Goal: Task Accomplishment & Management: Use online tool/utility

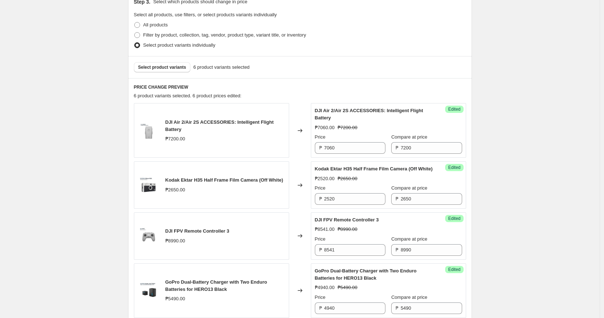
scroll to position [242, 0]
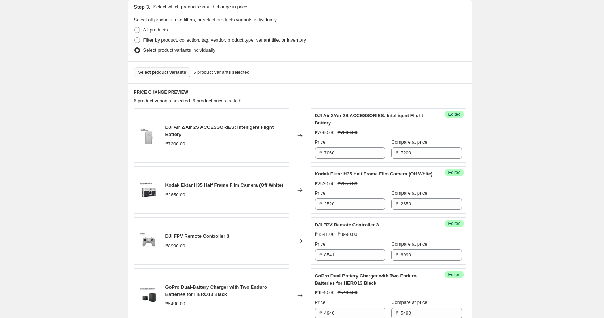
click at [172, 73] on span "Select product variants" at bounding box center [162, 72] width 48 height 6
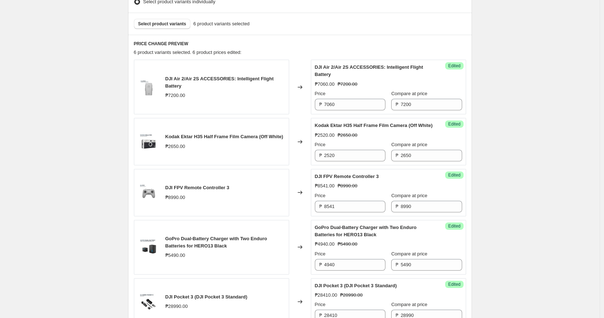
scroll to position [287, 0]
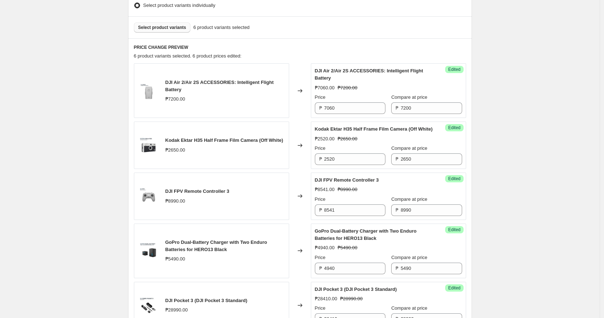
click at [173, 27] on span "Select product variants" at bounding box center [162, 28] width 48 height 6
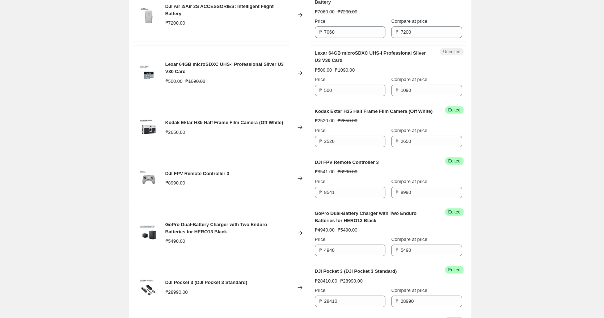
scroll to position [356, 0]
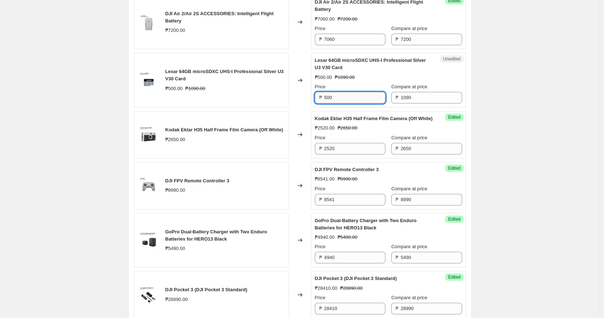
click at [346, 97] on input "500" at bounding box center [354, 98] width 61 height 12
paste input "450"
type input "450"
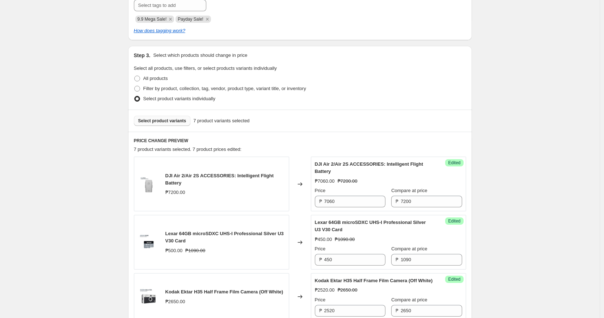
scroll to position [170, 0]
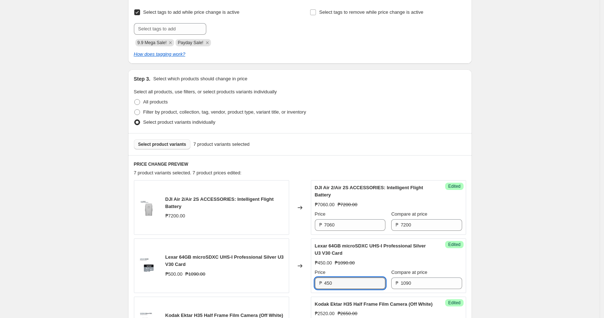
click at [161, 142] on span "Select product variants" at bounding box center [162, 144] width 48 height 6
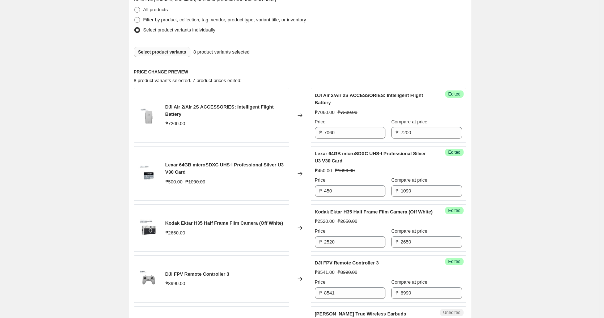
scroll to position [254, 0]
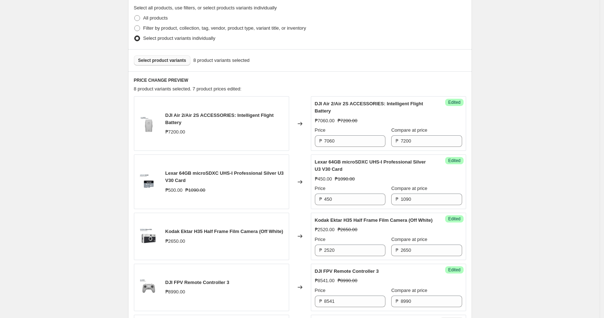
click at [171, 59] on span "Select product variants" at bounding box center [162, 61] width 48 height 6
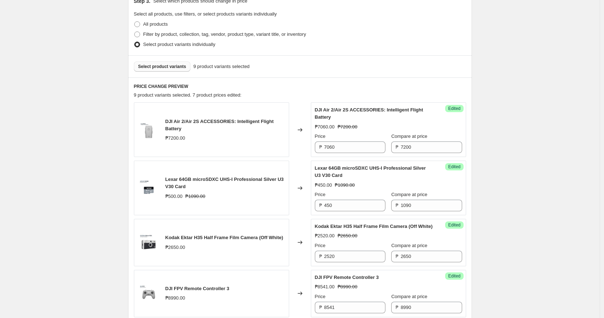
scroll to position [247, 0]
click at [155, 68] on span "Select product variants" at bounding box center [162, 67] width 48 height 6
click at [173, 67] on span "Select product variants" at bounding box center [162, 67] width 48 height 6
click at [160, 65] on span "Select product variants" at bounding box center [162, 67] width 48 height 6
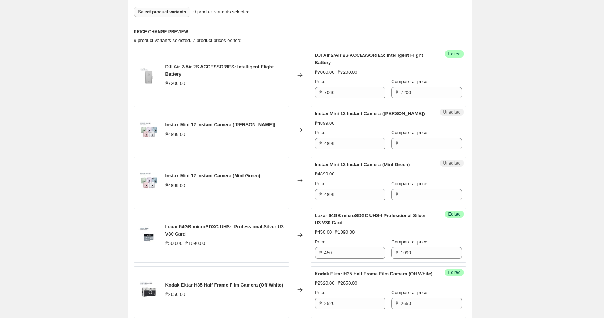
scroll to position [305, 0]
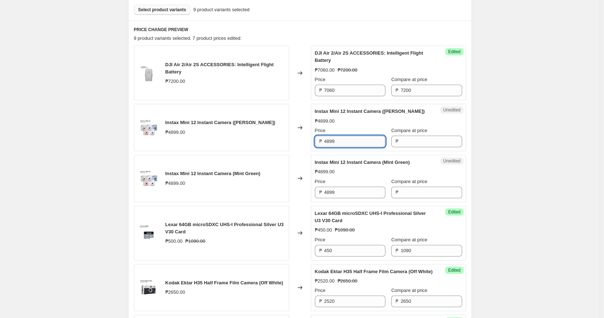
click at [342, 140] on input "4899" at bounding box center [354, 142] width 61 height 12
type input "4899"
click at [404, 142] on input "Compare at price" at bounding box center [431, 142] width 61 height 12
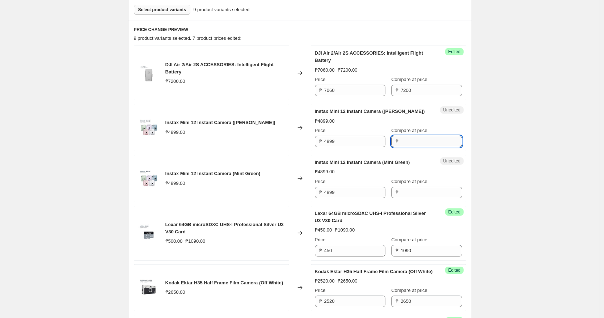
paste input "4899"
type input "4899"
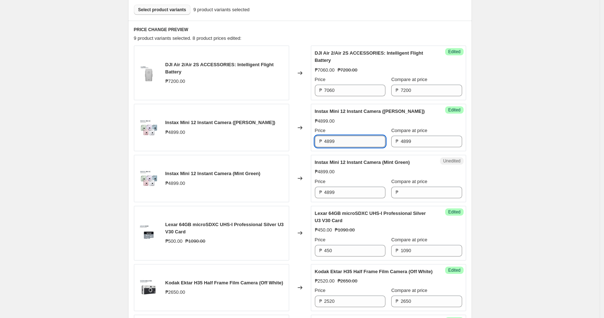
click at [351, 139] on input "4899" at bounding box center [354, 142] width 61 height 12
paste input "4,650"
type input "4650"
click at [308, 107] on div "Changed to" at bounding box center [300, 127] width 22 height 47
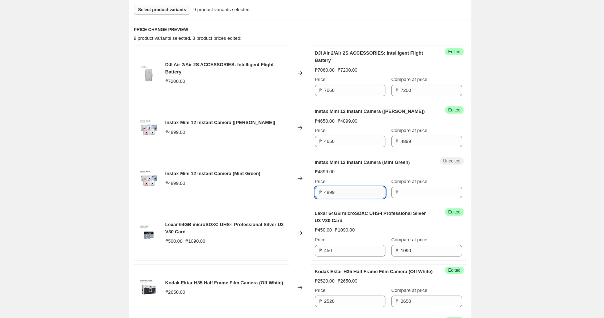
click at [341, 193] on input "4899" at bounding box center [354, 193] width 61 height 12
type input "4899"
click at [421, 192] on input "Compare at price" at bounding box center [431, 193] width 61 height 12
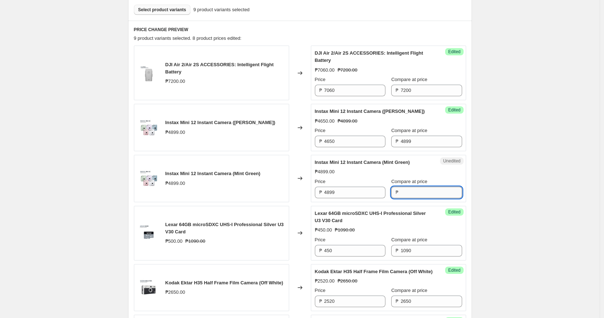
paste input "4899"
type input "4899"
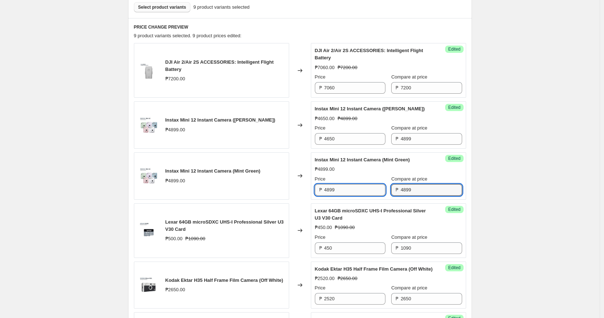
click at [345, 187] on input "4899" at bounding box center [354, 190] width 61 height 12
paste input "4,410"
type input "4410"
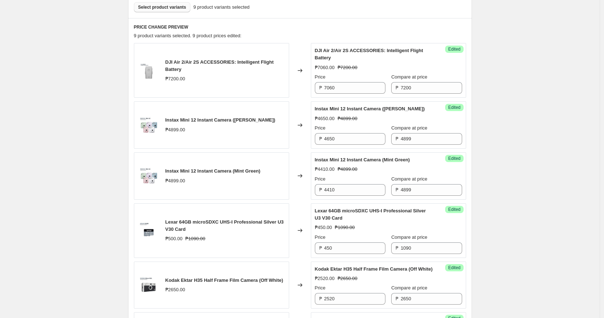
click at [341, 35] on div "9 product variants selected. 9 product prices edited:" at bounding box center [300, 35] width 332 height 7
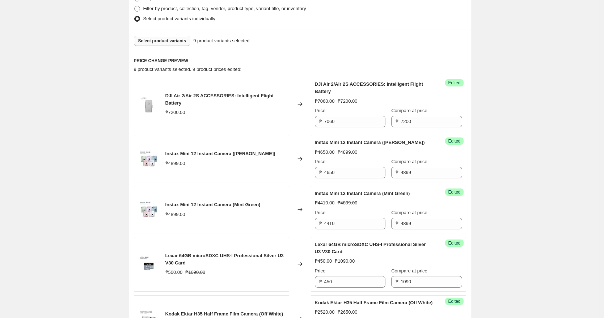
scroll to position [232, 0]
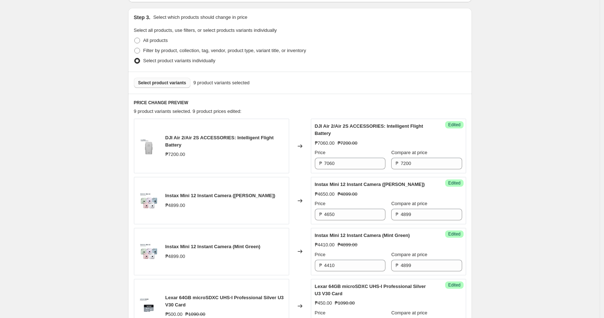
click at [154, 81] on span "Select product variants" at bounding box center [162, 83] width 48 height 6
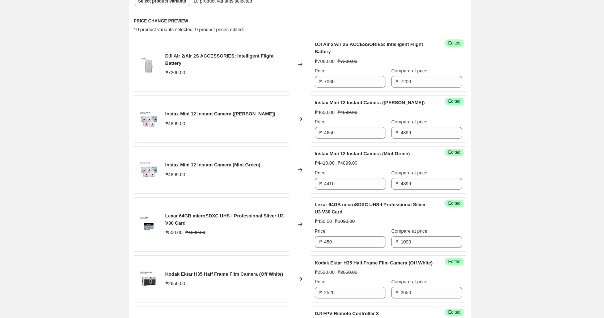
scroll to position [310, 0]
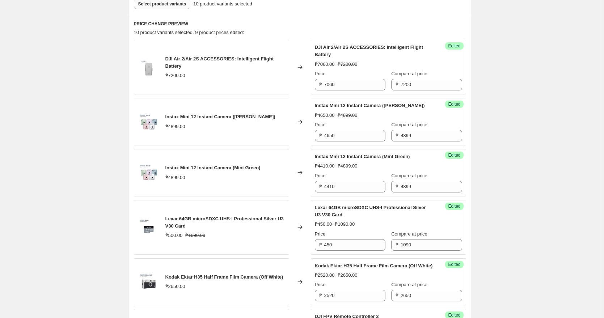
click at [163, 5] on span "Select product variants" at bounding box center [162, 4] width 48 height 6
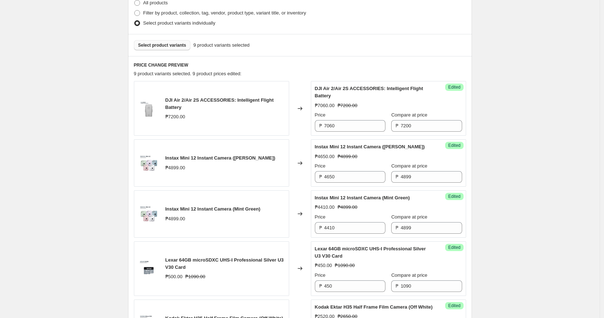
scroll to position [253, 0]
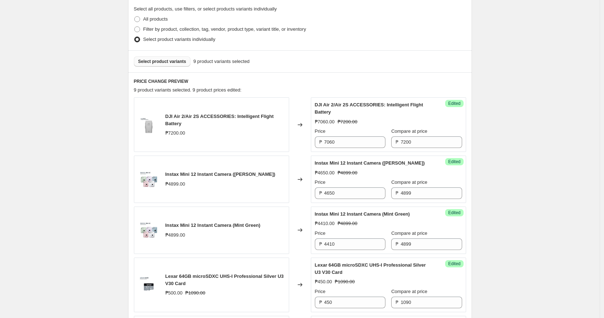
click at [151, 62] on span "Select product variants" at bounding box center [162, 62] width 48 height 6
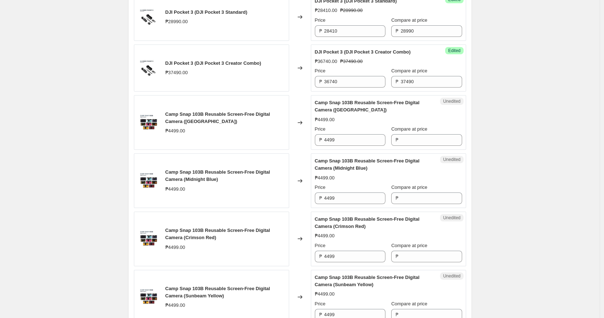
scroll to position [740, 0]
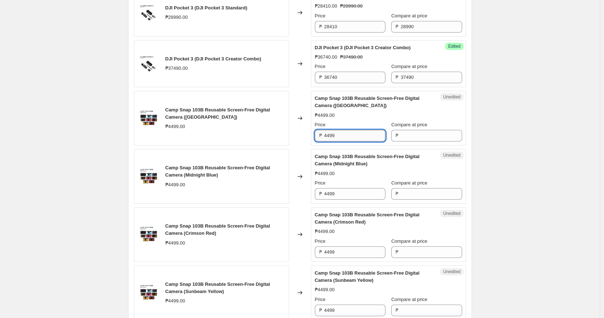
click at [347, 141] on input "4499" at bounding box center [354, 136] width 61 height 12
type input "4499"
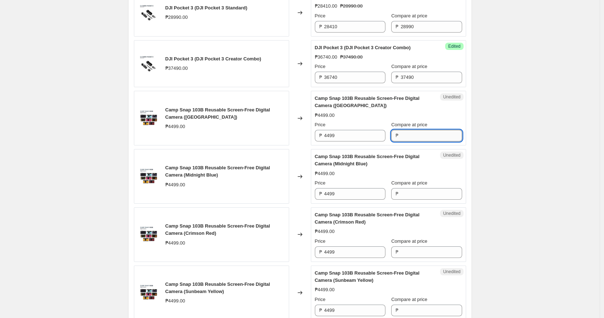
click at [415, 141] on input "Compare at price" at bounding box center [431, 136] width 61 height 12
paste input "4499"
type input "4499"
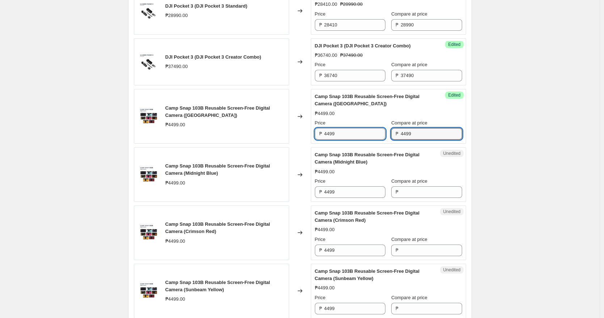
click at [344, 139] on input "4499" at bounding box center [354, 134] width 61 height 12
paste input "4,270"
type input "4270"
click at [309, 96] on div "Changed to" at bounding box center [300, 116] width 22 height 55
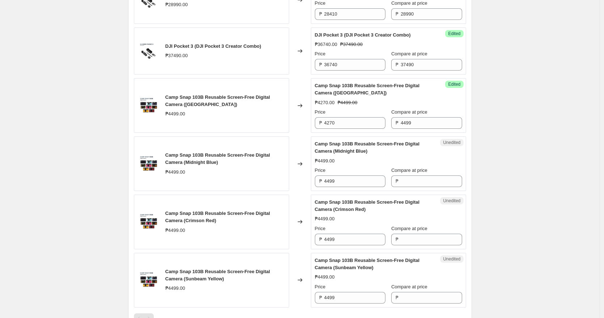
scroll to position [754, 0]
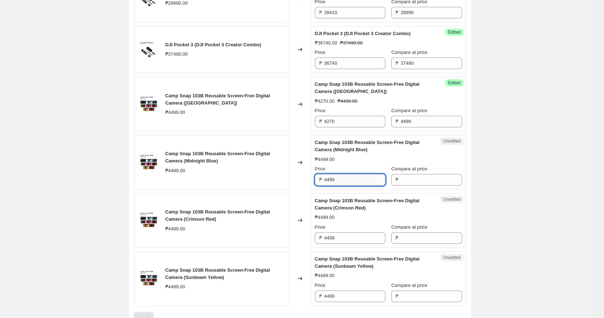
click at [359, 183] on input "4499" at bounding box center [354, 180] width 61 height 12
type input "4499"
click at [416, 186] on input "Compare at price" at bounding box center [431, 180] width 61 height 12
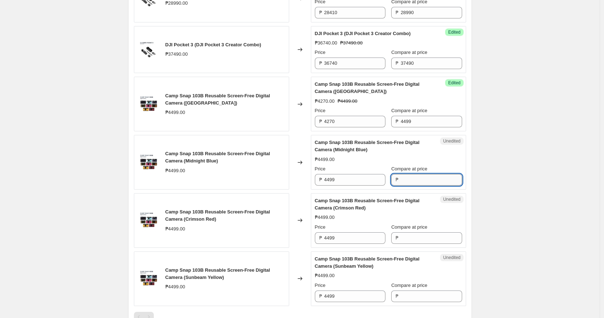
paste input "4499"
type input "4499"
click at [344, 186] on input "4499" at bounding box center [354, 180] width 61 height 12
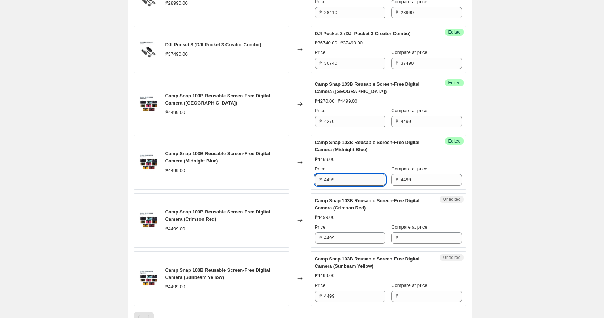
paste input "4,270"
type input "4270"
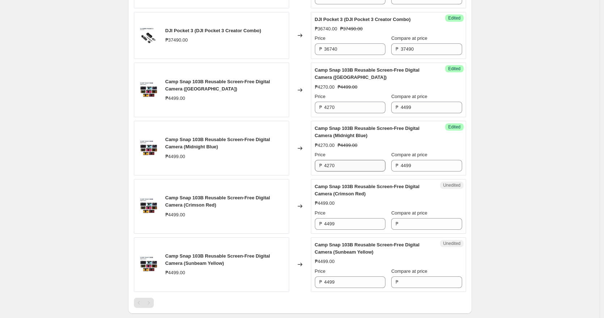
scroll to position [777, 0]
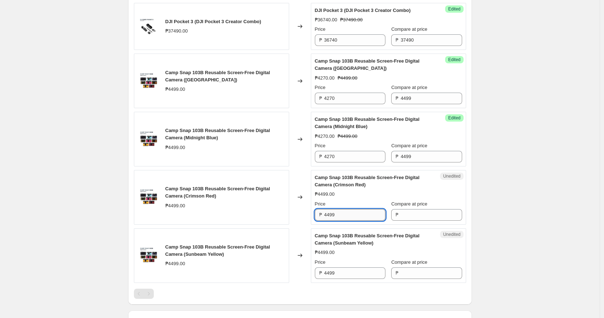
click at [347, 221] on input "4499" at bounding box center [354, 215] width 61 height 12
type input "4499"
click at [412, 221] on input "Compare at price" at bounding box center [431, 215] width 61 height 12
paste input "4499"
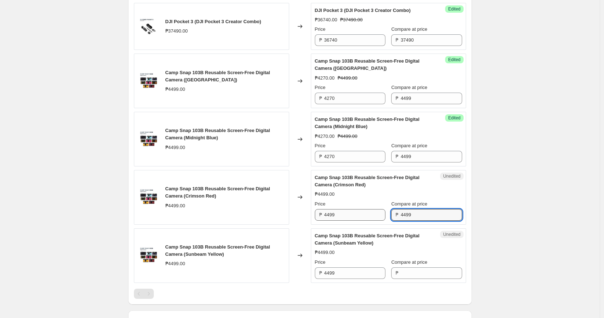
type input "4499"
click at [347, 221] on input "4499" at bounding box center [354, 215] width 61 height 12
click at [356, 221] on input "4499" at bounding box center [354, 215] width 61 height 12
paste input "4,270"
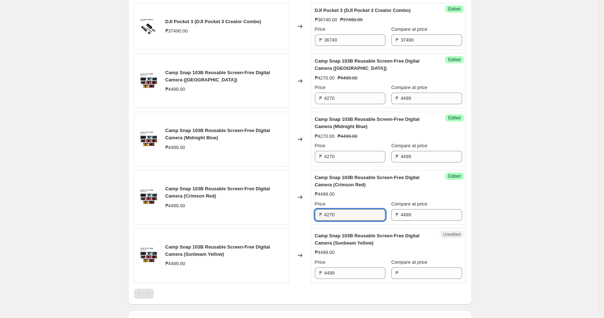
type input "4270"
click at [302, 166] on div "Changed to" at bounding box center [300, 139] width 22 height 55
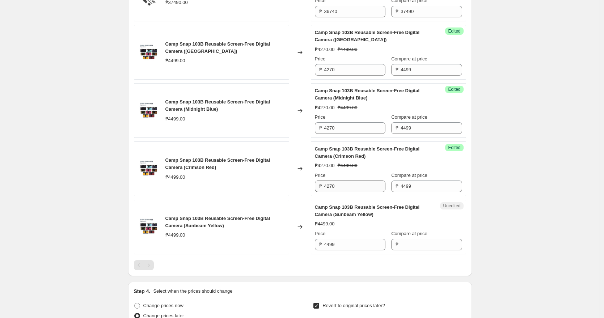
scroll to position [812, 0]
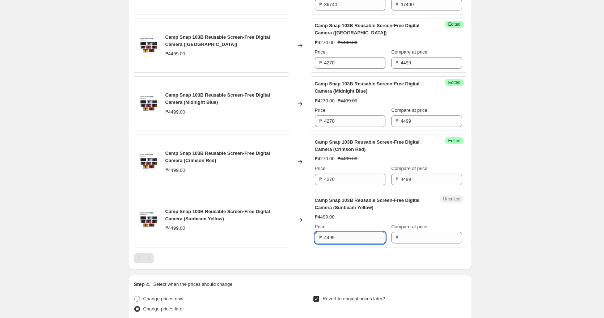
click at [343, 243] on input "4499" at bounding box center [354, 238] width 61 height 12
type input "4499"
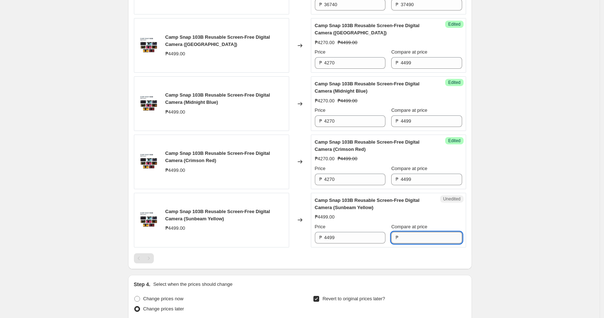
click at [421, 243] on input "Compare at price" at bounding box center [431, 238] width 61 height 12
paste input "4499"
type input "4499"
click at [345, 241] on input "4499" at bounding box center [354, 238] width 61 height 12
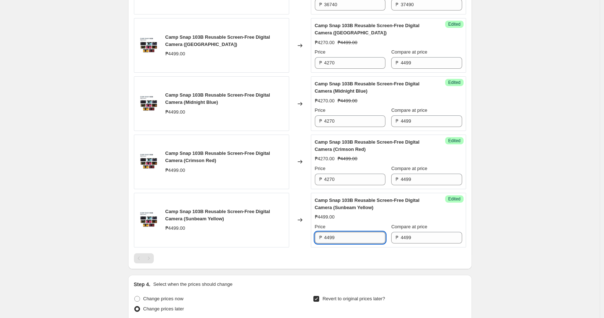
paste input "4,270"
type input "4270"
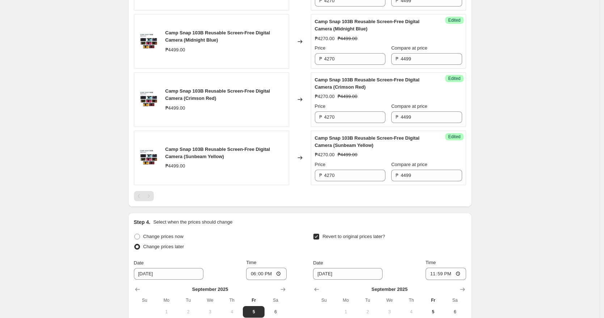
scroll to position [1007, 0]
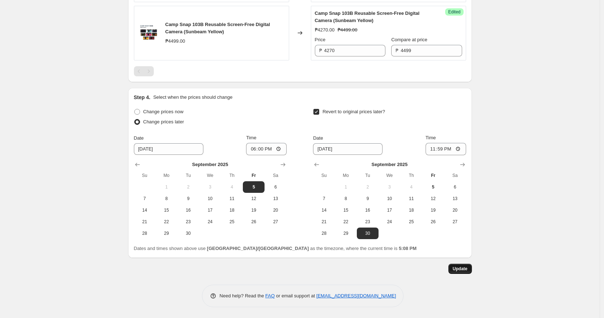
click at [462, 270] on span "Update" at bounding box center [460, 269] width 15 height 6
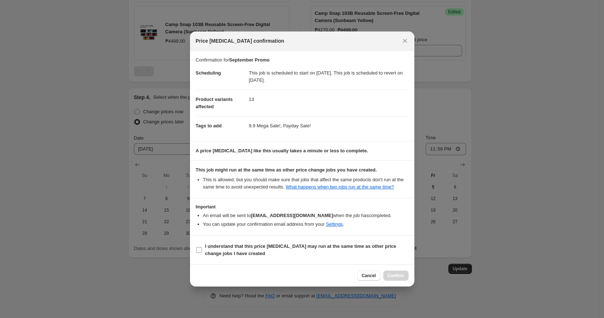
click at [199, 253] on input "I understand that this price [MEDICAL_DATA] may run at the same time as other p…" at bounding box center [199, 250] width 6 height 6
checkbox input "true"
click at [390, 279] on span "Confirm" at bounding box center [395, 276] width 17 height 6
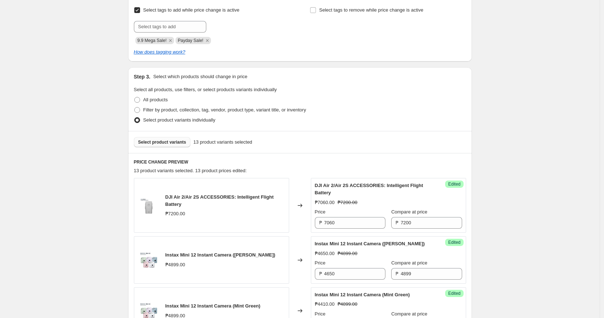
scroll to position [168, 0]
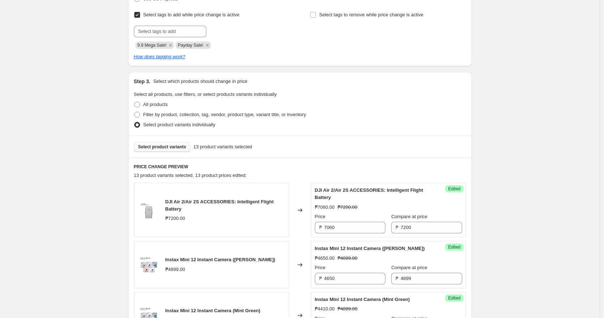
click at [166, 148] on span "Select product variants" at bounding box center [162, 147] width 48 height 6
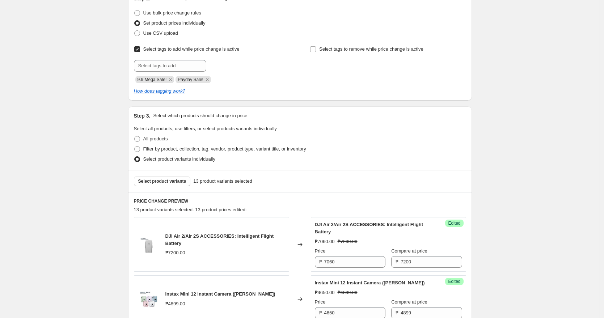
scroll to position [110, 0]
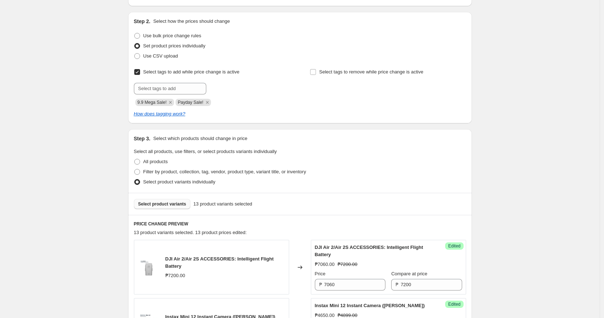
click at [174, 208] on button "Select product variants" at bounding box center [162, 204] width 57 height 10
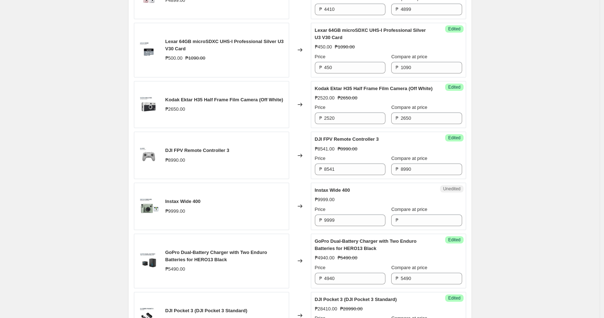
scroll to position [496, 0]
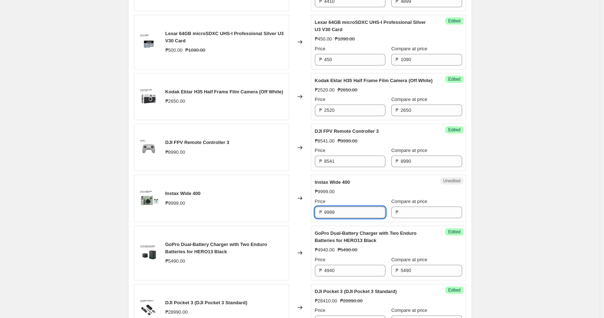
click at [348, 218] on input "9999" at bounding box center [354, 213] width 61 height 12
type input "9999"
click at [404, 218] on input "Compare at price" at bounding box center [431, 213] width 61 height 12
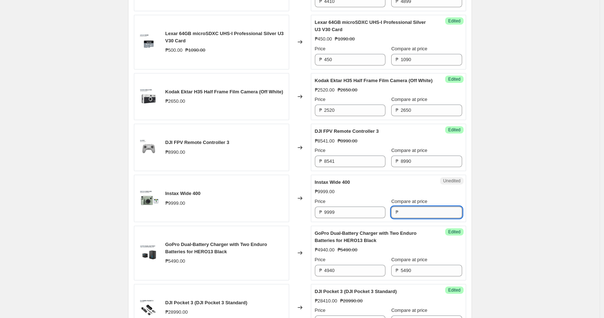
paste input "9999"
type input "9999"
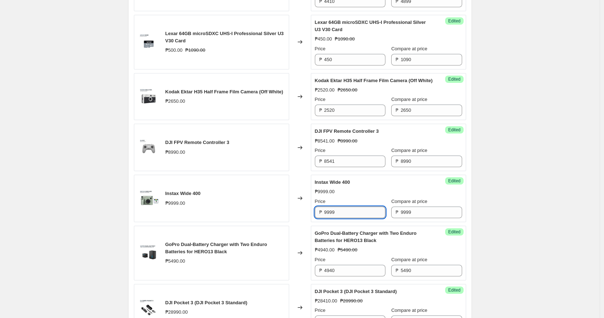
click at [351, 218] on input "9999" at bounding box center [354, 213] width 61 height 12
paste input "9,000"
type input "9000"
click at [387, 195] on div "₱9999.00" at bounding box center [388, 191] width 147 height 7
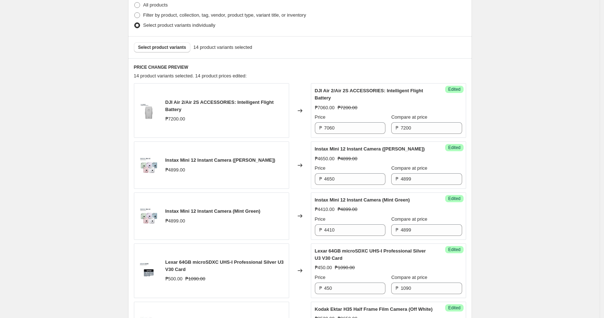
scroll to position [256, 0]
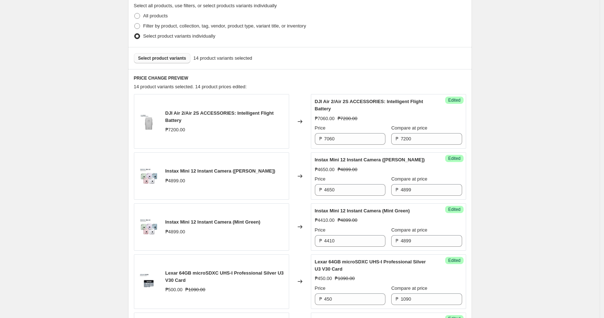
click at [165, 59] on span "Select product variants" at bounding box center [162, 58] width 48 height 6
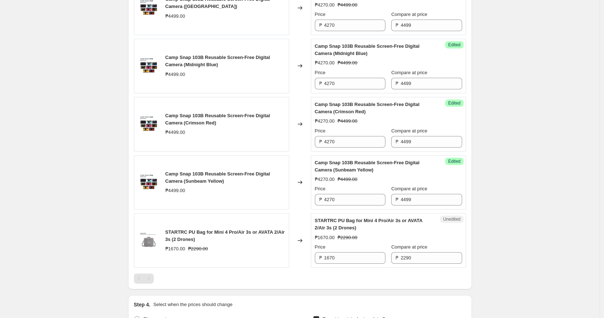
scroll to position [905, 0]
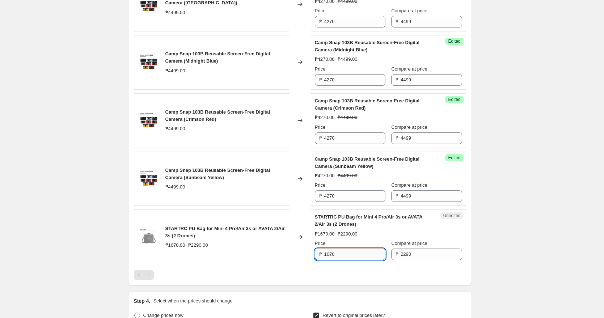
click at [347, 260] on input "1670" at bounding box center [354, 255] width 61 height 12
paste input "1,590"
type input "1590"
click at [307, 218] on div "Changed to" at bounding box center [300, 236] width 22 height 55
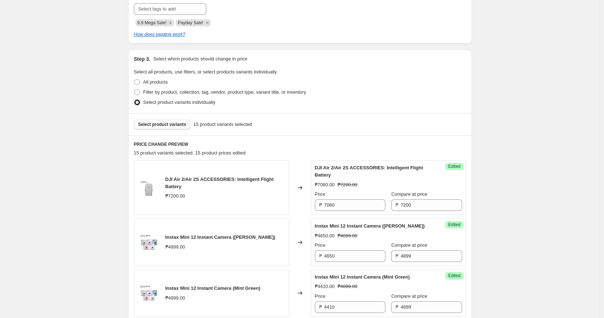
scroll to position [145, 0]
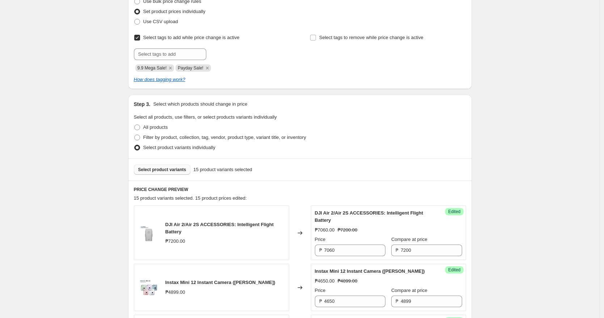
click at [164, 170] on span "Select product variants" at bounding box center [162, 170] width 48 height 6
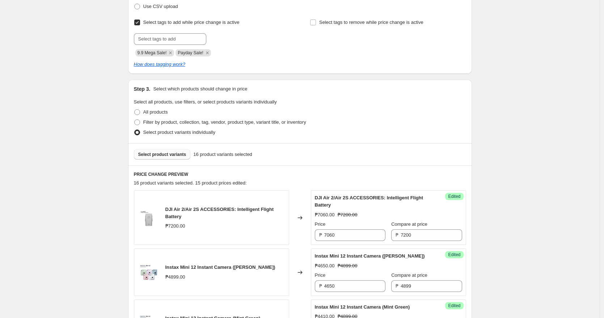
scroll to position [157, 0]
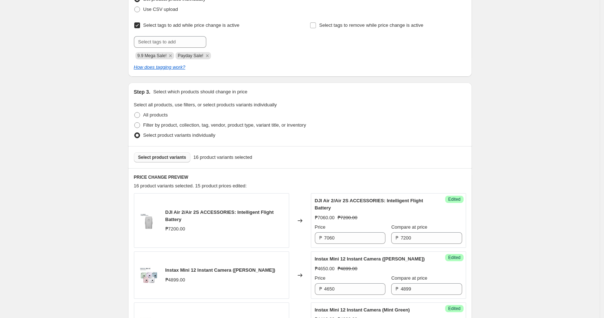
click at [166, 155] on span "Select product variants" at bounding box center [162, 157] width 48 height 6
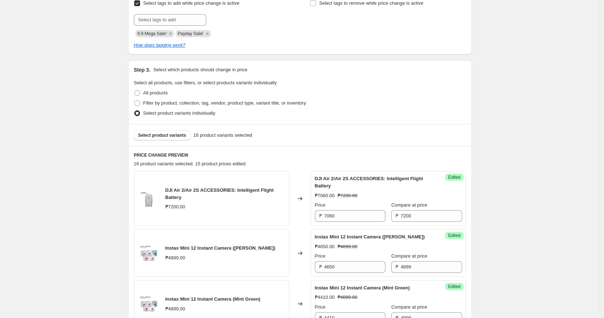
scroll to position [184, 0]
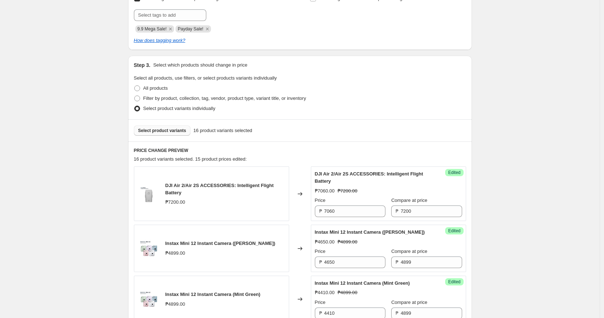
click at [168, 128] on span "Select product variants" at bounding box center [162, 131] width 48 height 6
click at [161, 132] on span "Select product variants" at bounding box center [162, 131] width 48 height 6
click at [160, 132] on span "Select product variants" at bounding box center [162, 131] width 48 height 6
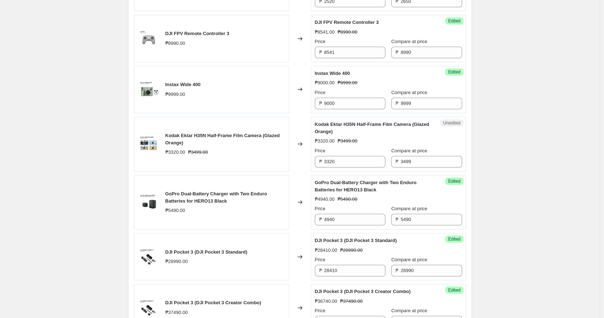
scroll to position [606, 0]
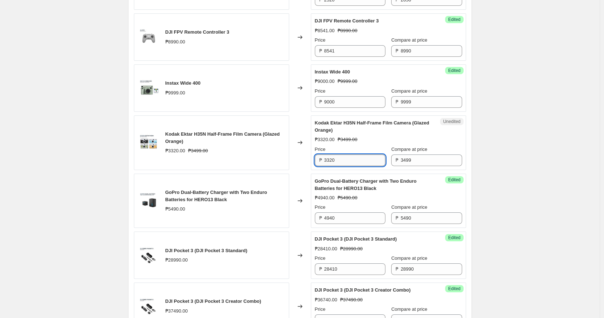
click at [345, 166] on input "3320" at bounding box center [354, 160] width 61 height 12
paste input "3,190"
type input "3190"
click at [517, 142] on div "September Promo. This page is ready September Promo Info Scheduled Copy to new …" at bounding box center [300, 107] width 600 height 1426
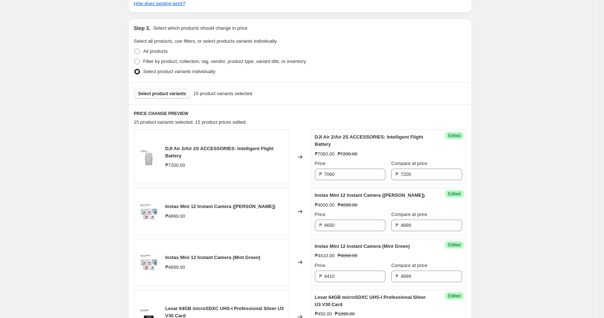
scroll to position [208, 0]
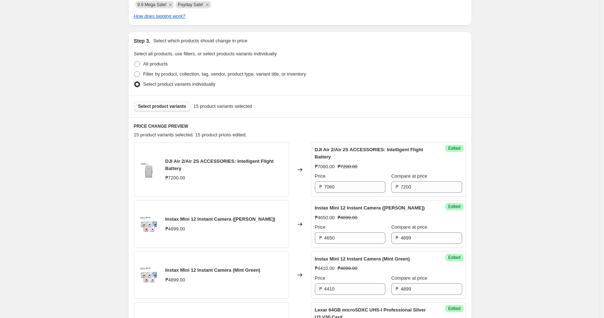
click at [166, 109] on span "Select product variants" at bounding box center [162, 106] width 48 height 6
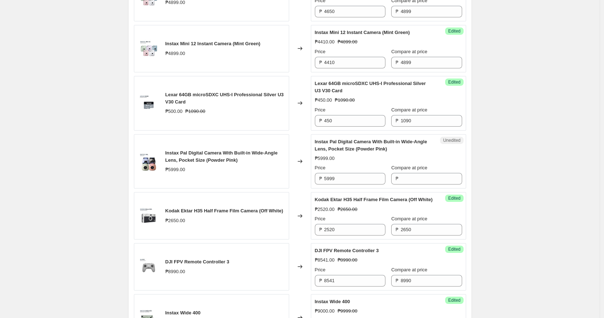
scroll to position [449, 0]
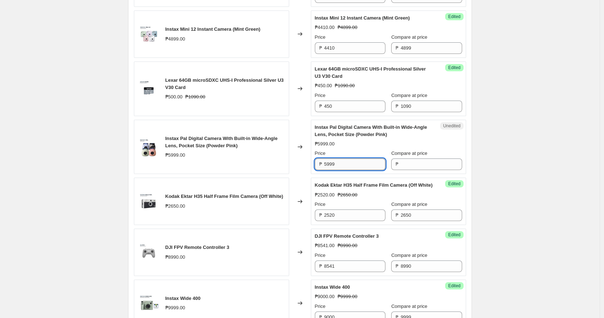
click at [338, 164] on input "5999" at bounding box center [354, 164] width 61 height 12
click at [339, 164] on input "5999" at bounding box center [354, 164] width 61 height 12
type input "5999"
click at [424, 163] on input "Compare at price" at bounding box center [431, 164] width 61 height 12
paste input "5999"
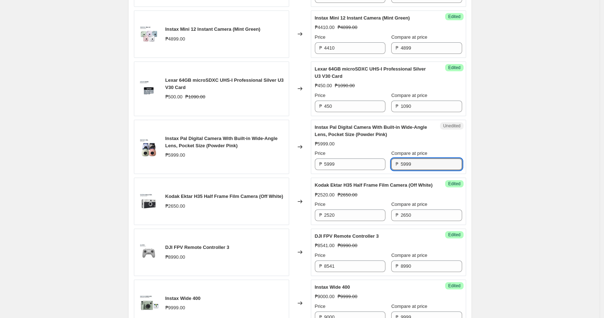
type input "5999"
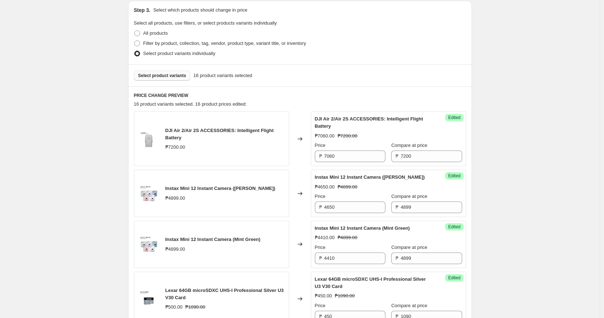
scroll to position [221, 0]
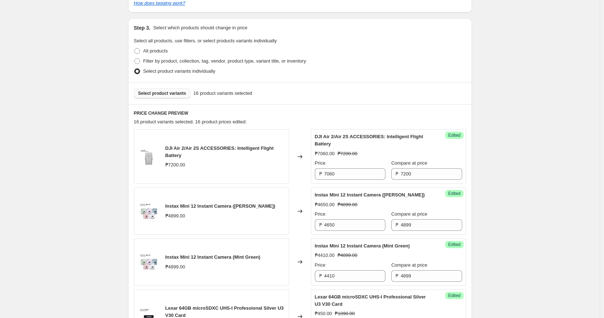
click at [168, 91] on span "Select product variants" at bounding box center [162, 93] width 48 height 6
click at [160, 96] on span "Select product variants" at bounding box center [162, 93] width 48 height 6
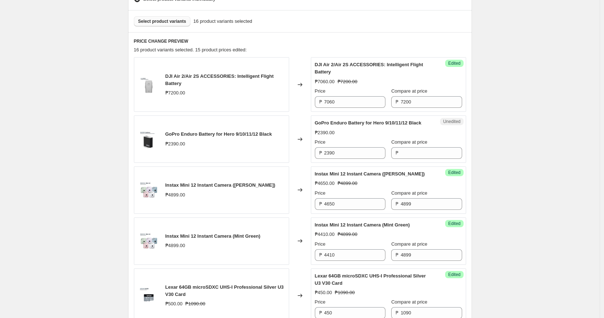
scroll to position [297, 0]
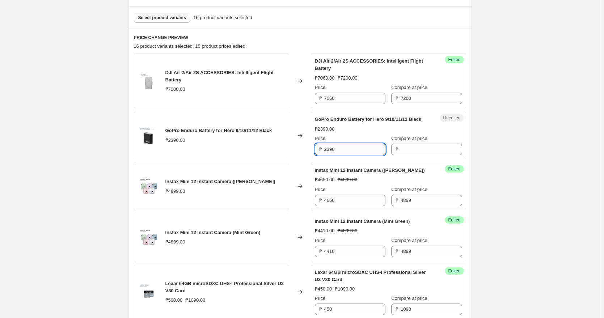
click at [341, 155] on input "2390" at bounding box center [354, 150] width 61 height 12
type input "2390"
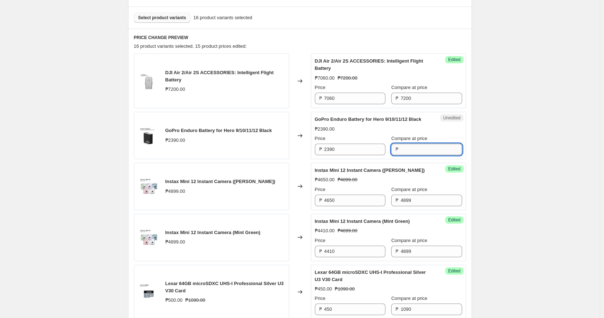
click at [401, 155] on input "Compare at price" at bounding box center [431, 150] width 61 height 12
paste input "2390"
type input "2390"
click at [343, 155] on input "2390" at bounding box center [354, 150] width 61 height 12
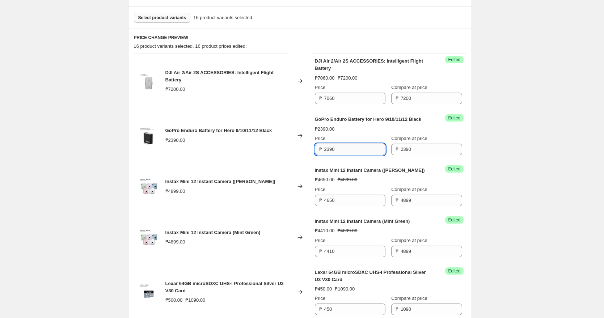
click at [343, 155] on input "2390" at bounding box center [354, 150] width 61 height 12
paste input "2,270"
type input "2270"
click at [164, 20] on span "Select product variants" at bounding box center [162, 18] width 48 height 6
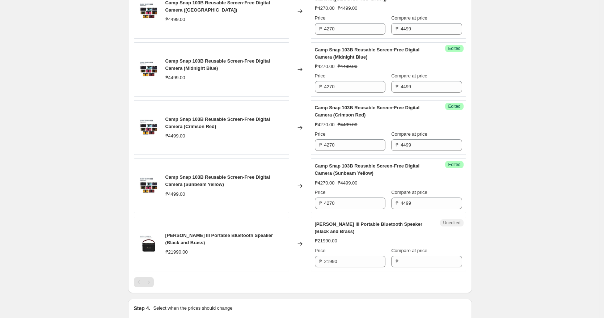
scroll to position [1011, 0]
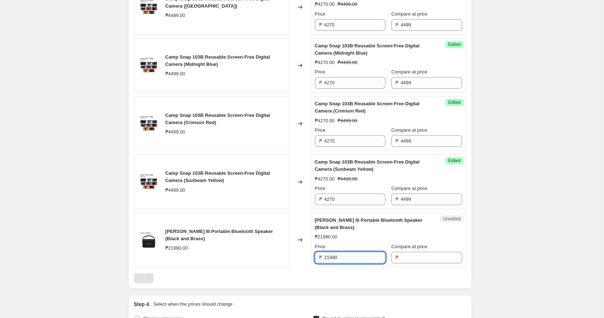
click at [357, 263] on input "21990" at bounding box center [354, 258] width 61 height 12
type input "21990"
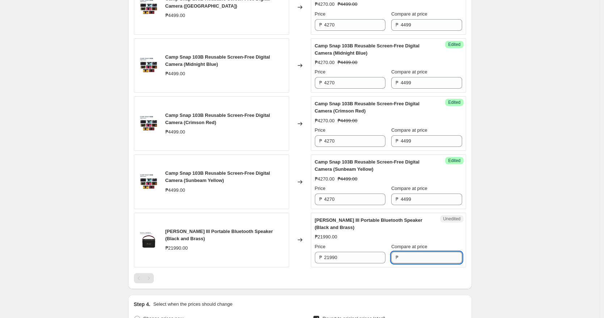
click at [416, 263] on input "Compare at price" at bounding box center [431, 258] width 61 height 12
paste input "21990"
type input "21990"
click at [357, 263] on input "21990" at bounding box center [354, 258] width 61 height 12
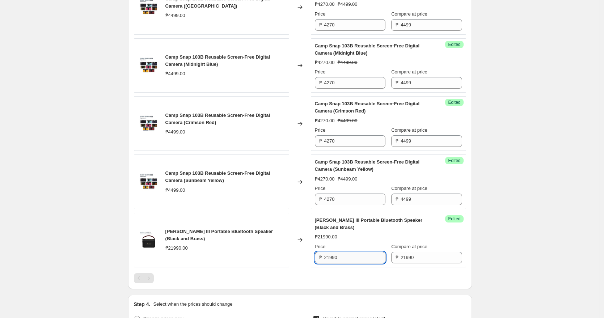
click at [357, 263] on input "21990" at bounding box center [354, 258] width 61 height 12
paste input "20,890"
type input "20890"
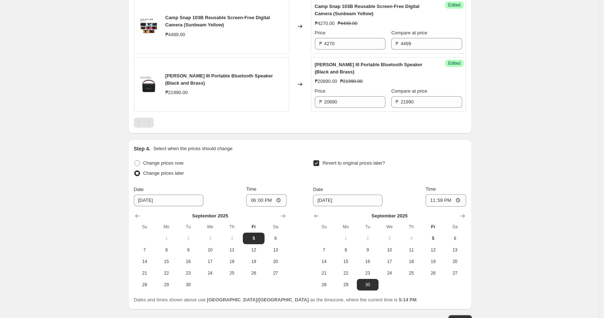
scroll to position [1232, 0]
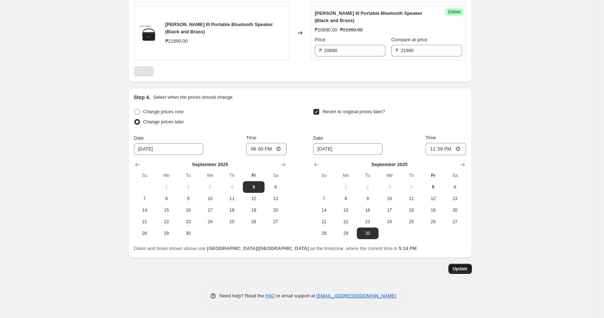
click at [460, 267] on span "Update" at bounding box center [460, 269] width 15 height 6
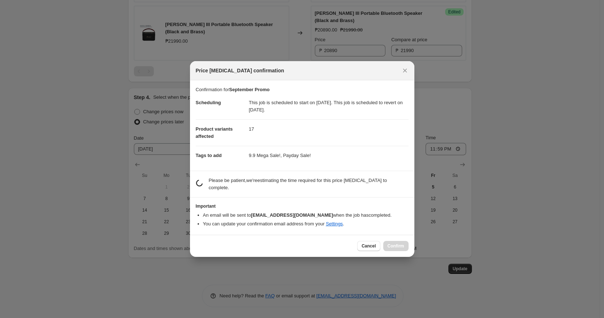
scroll to position [0, 0]
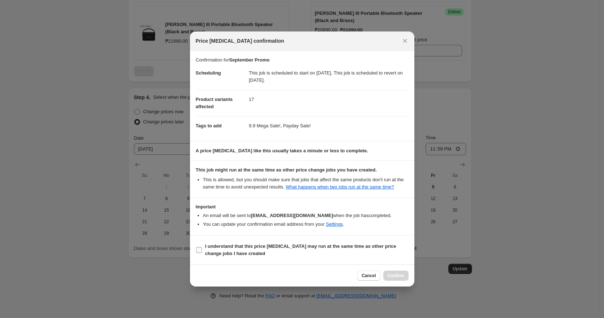
click at [200, 253] on input "I understand that this price [MEDICAL_DATA] may run at the same time as other p…" at bounding box center [199, 250] width 6 height 6
checkbox input "true"
click at [396, 276] on span "Confirm" at bounding box center [395, 276] width 17 height 6
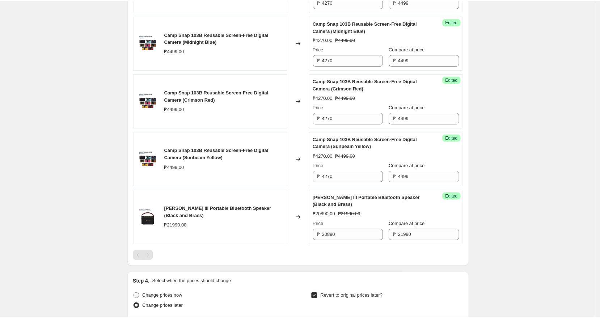
scroll to position [999, 0]
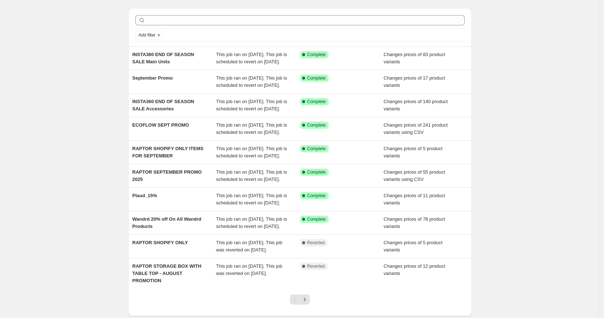
scroll to position [20, 0]
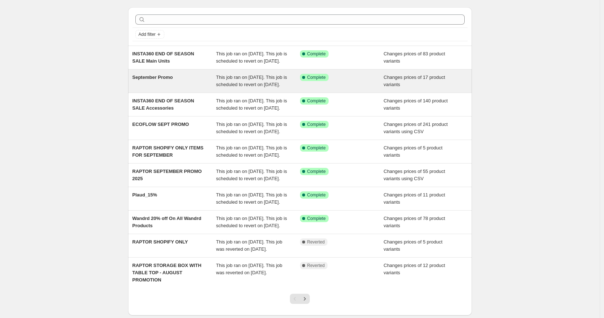
click at [199, 88] on div "September Promo" at bounding box center [174, 81] width 84 height 14
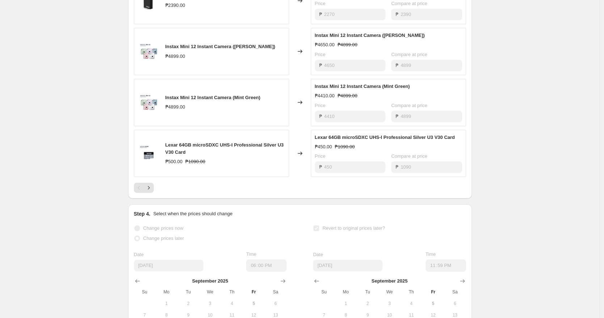
scroll to position [452, 0]
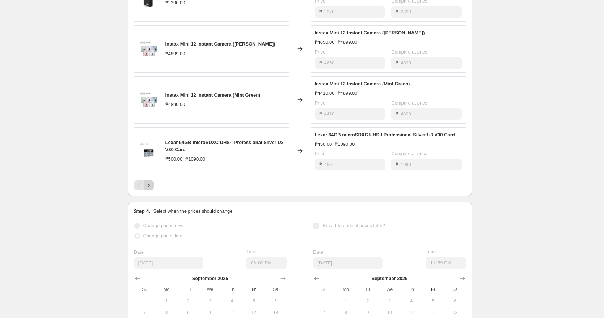
click at [152, 189] on icon "Next" at bounding box center [148, 185] width 7 height 7
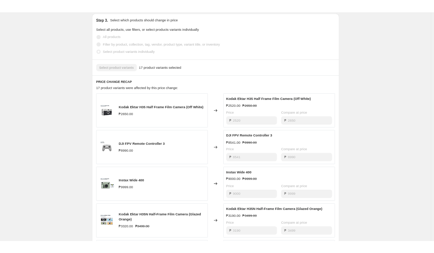
scroll to position [249, 0]
